Goal: Transaction & Acquisition: Obtain resource

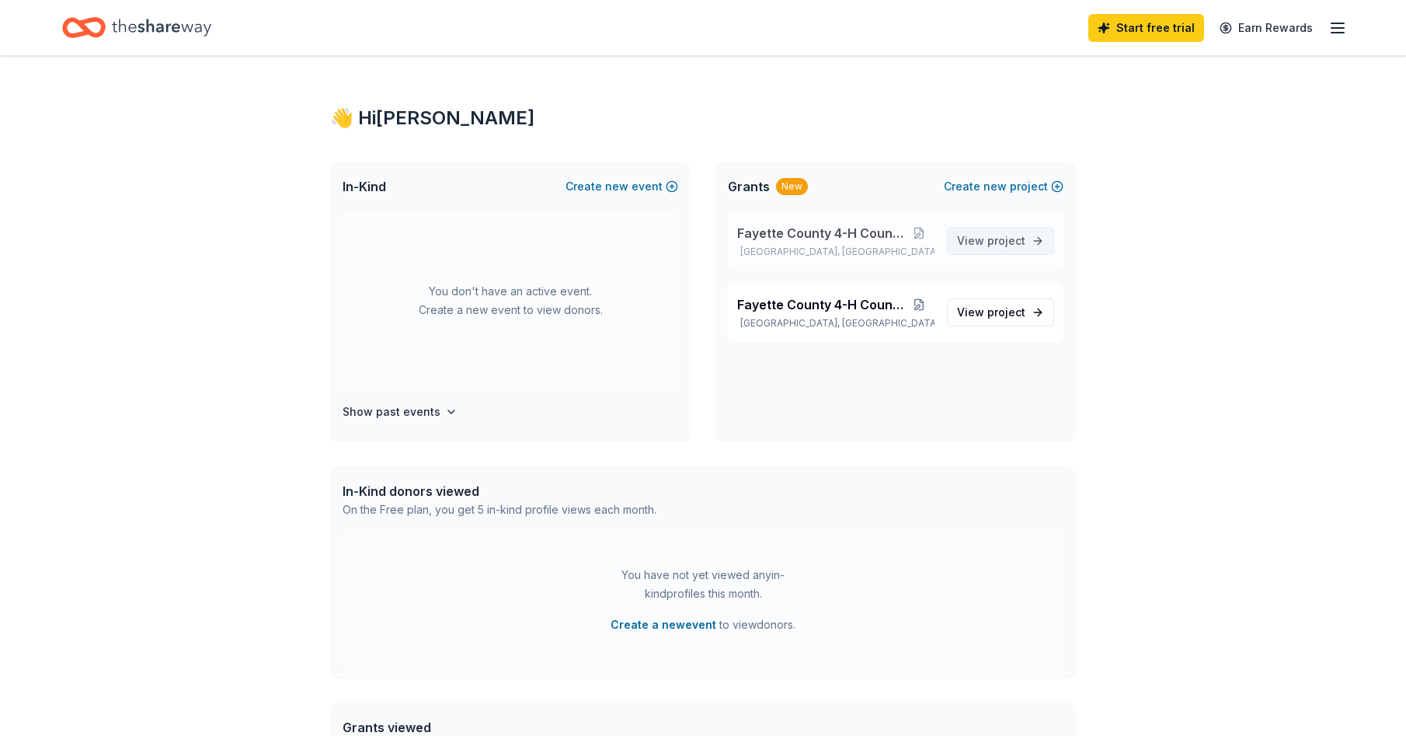
click at [978, 246] on span "View project" at bounding box center [991, 241] width 68 height 19
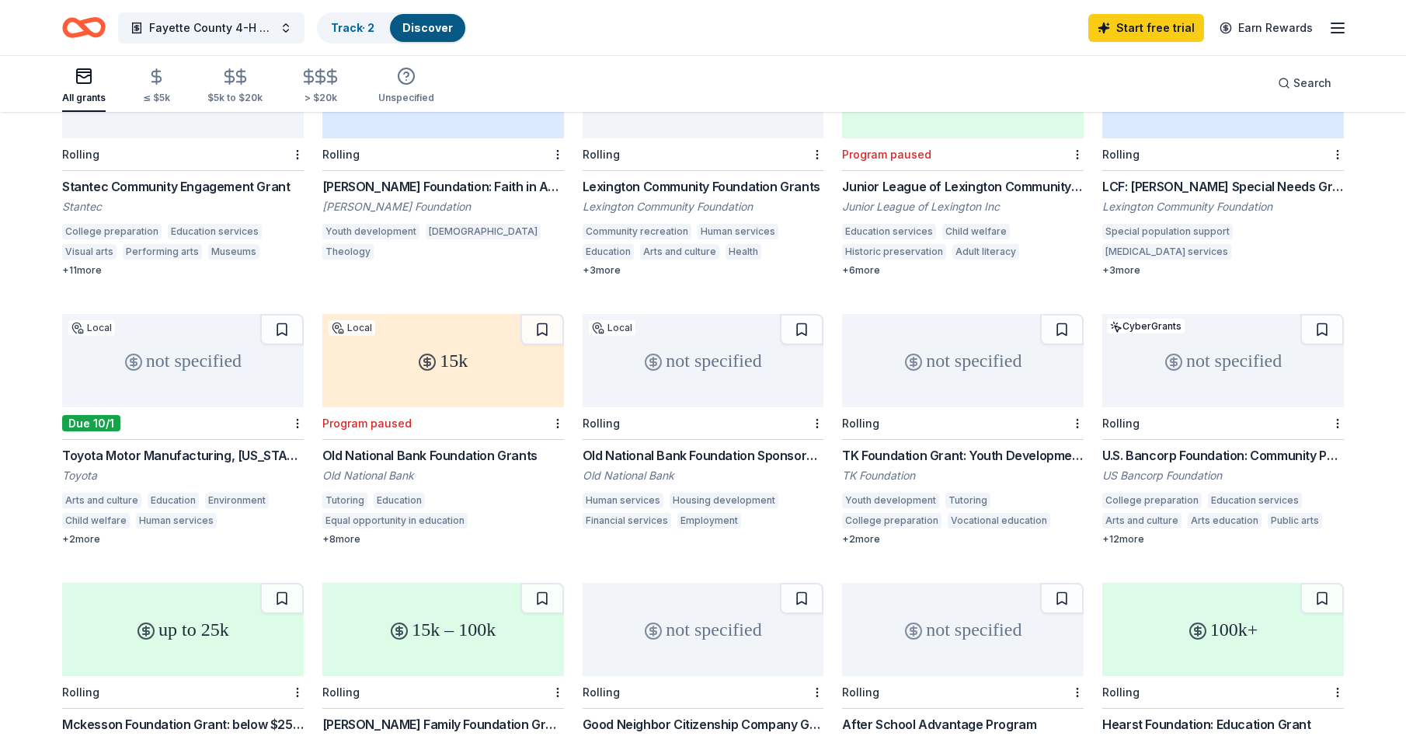
scroll to position [311, 0]
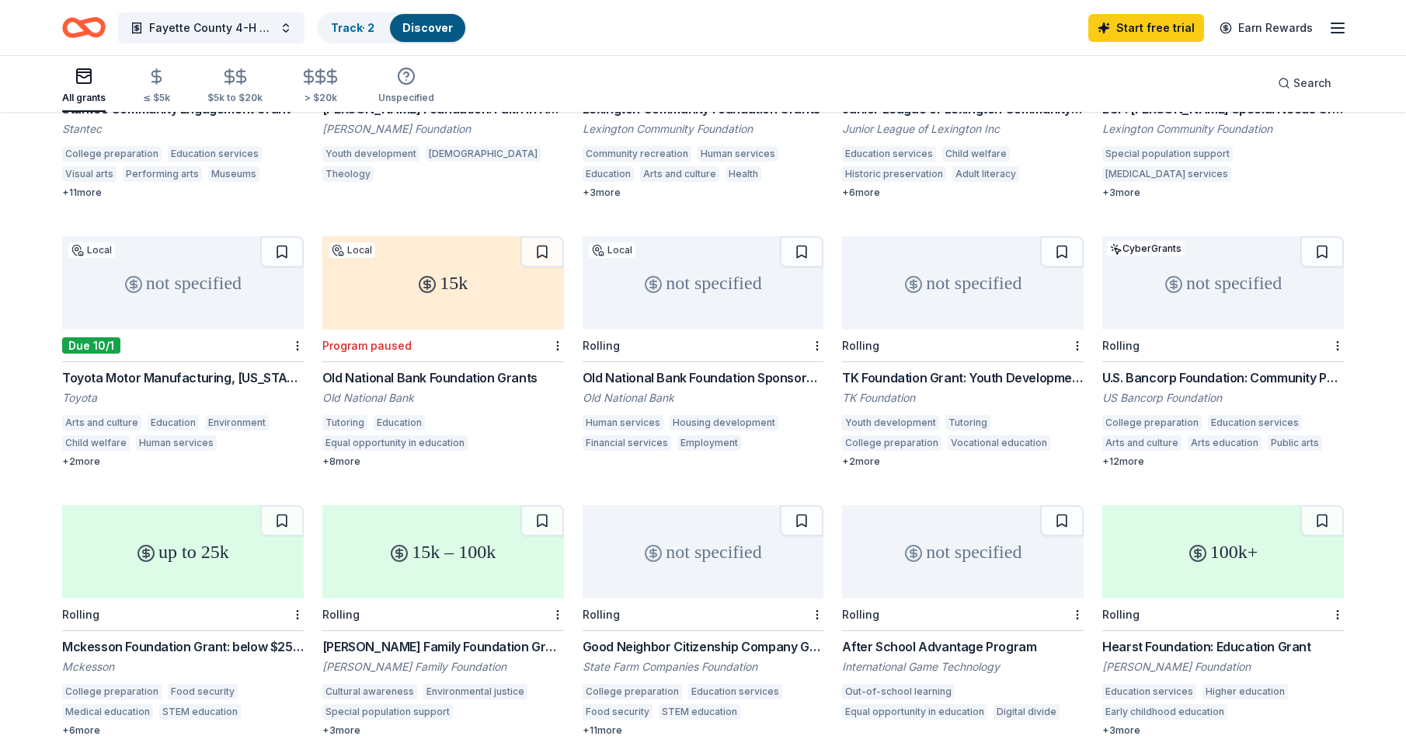
click at [169, 368] on div "Toyota Motor Manufacturing, [US_STATE], Inc. (TMMK) Grants" at bounding box center [183, 377] width 242 height 19
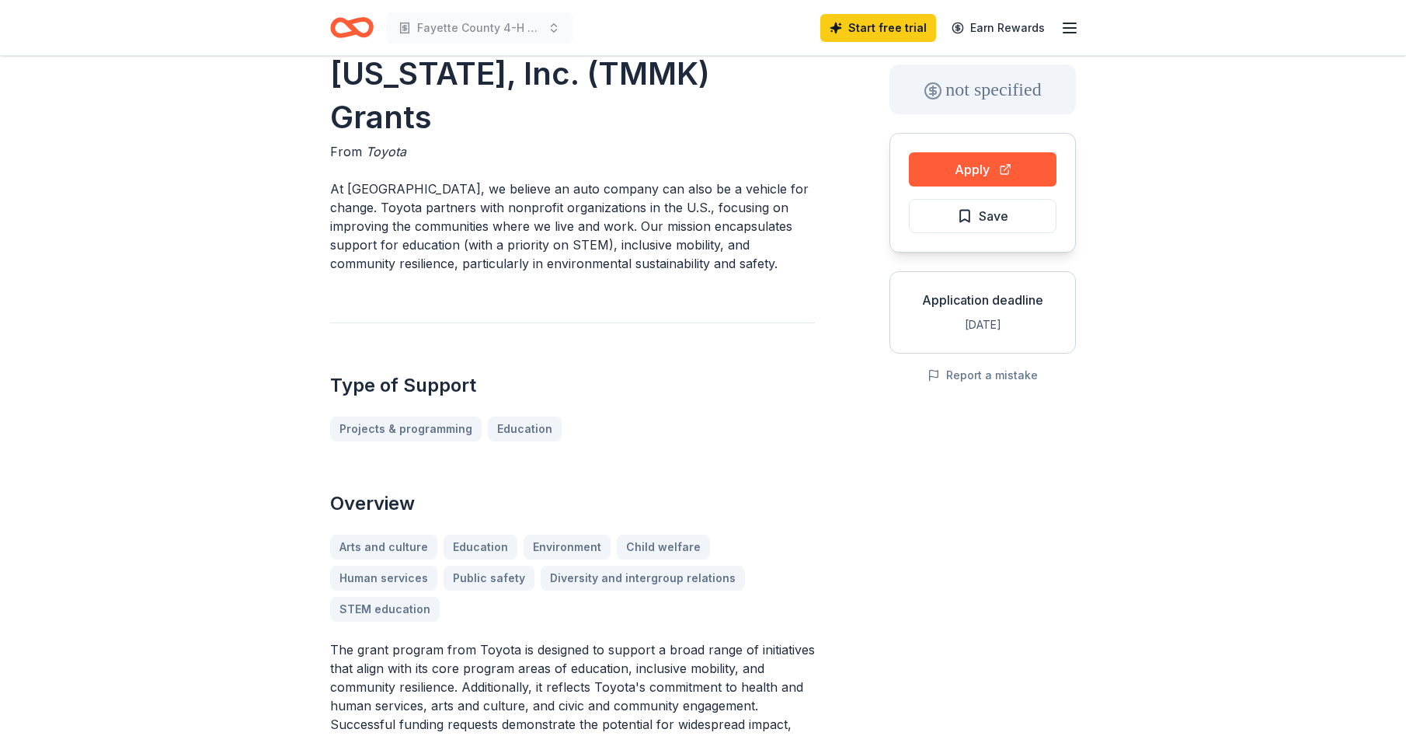
scroll to position [78, 0]
click at [977, 180] on button "Apply" at bounding box center [983, 170] width 148 height 34
